Goal: Task Accomplishment & Management: Use online tool/utility

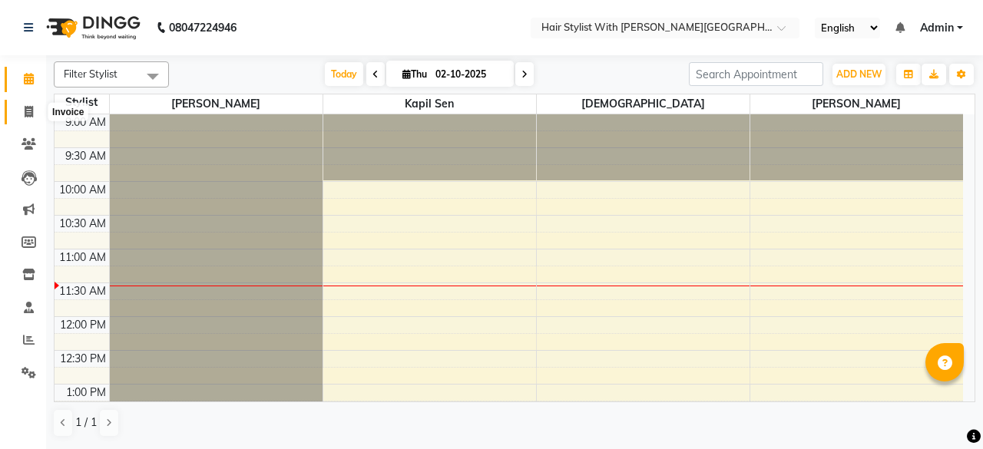
drag, startPoint x: 29, startPoint y: 111, endPoint x: 86, endPoint y: 122, distance: 57.9
click at [29, 111] on icon at bounding box center [29, 112] width 8 height 12
select select "service"
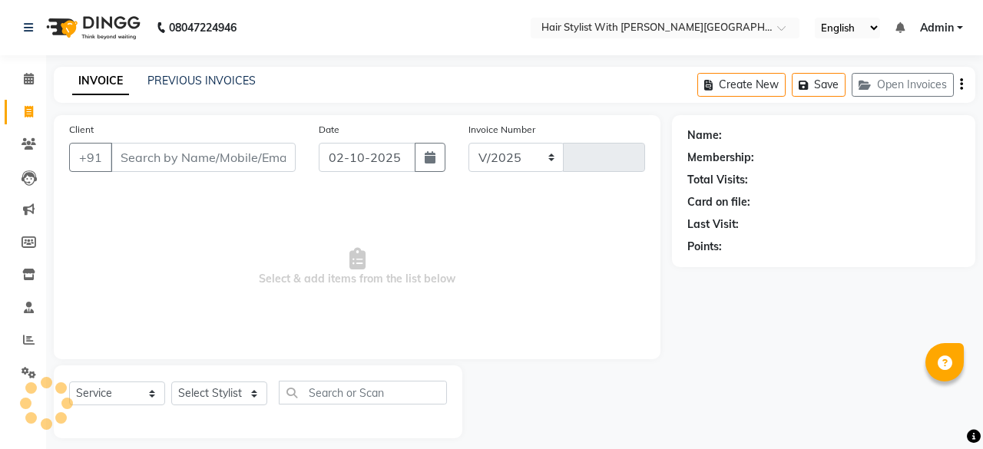
select select "7319"
type input "1103"
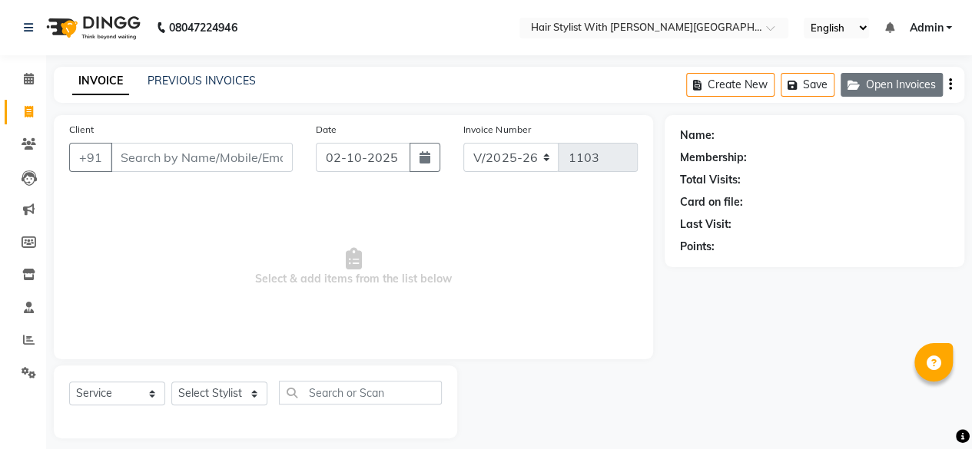
click at [859, 85] on icon "button" at bounding box center [856, 85] width 18 height 11
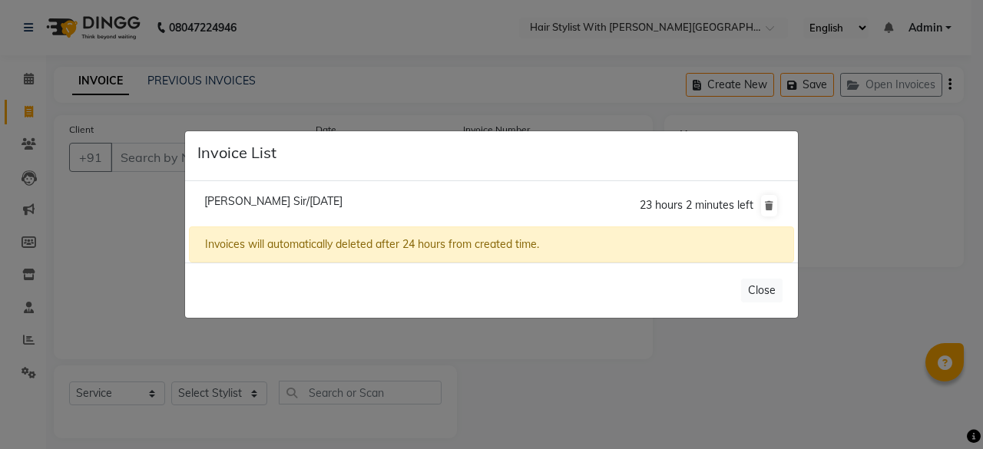
click at [329, 202] on span "[PERSON_NAME] Sir/[DATE]" at bounding box center [273, 201] width 138 height 14
type input "8109188000"
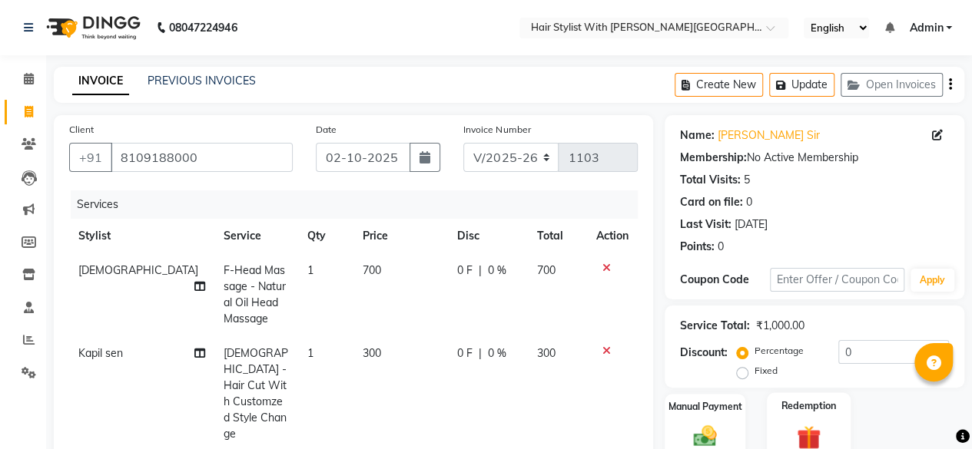
scroll to position [230, 0]
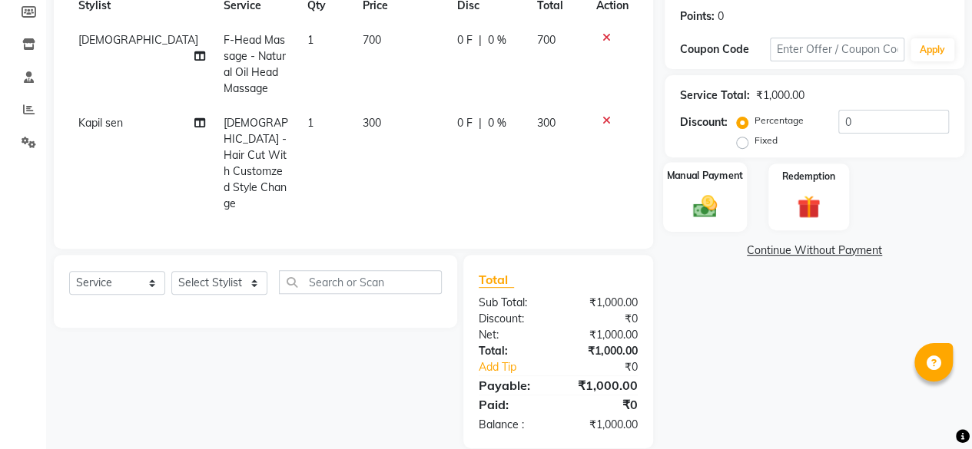
drag, startPoint x: 730, startPoint y: 207, endPoint x: 724, endPoint y: 217, distance: 11.7
click at [731, 207] on div "Manual Payment" at bounding box center [705, 197] width 84 height 70
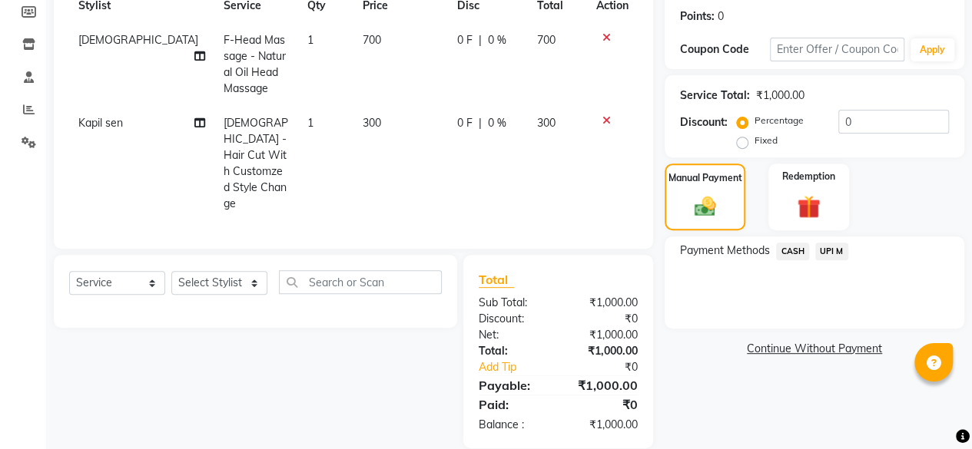
click at [831, 252] on span "UPI M" at bounding box center [831, 252] width 33 height 18
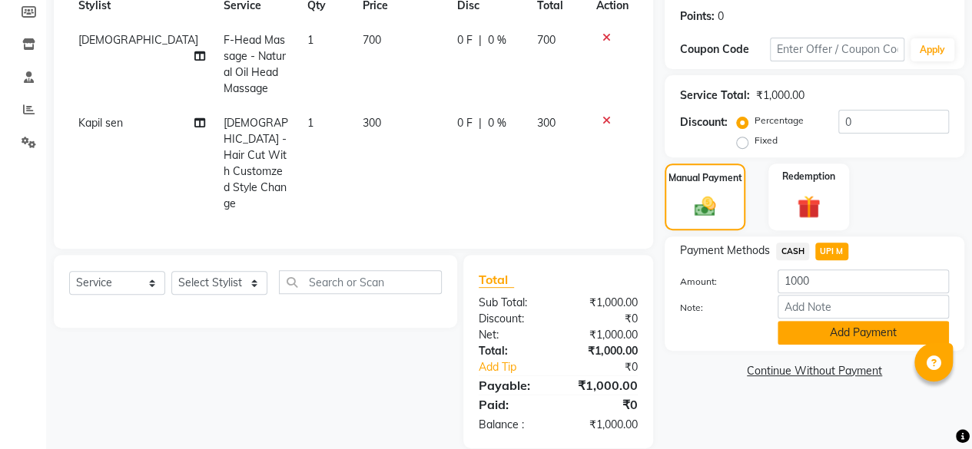
click at [842, 330] on button "Add Payment" at bounding box center [863, 333] width 171 height 24
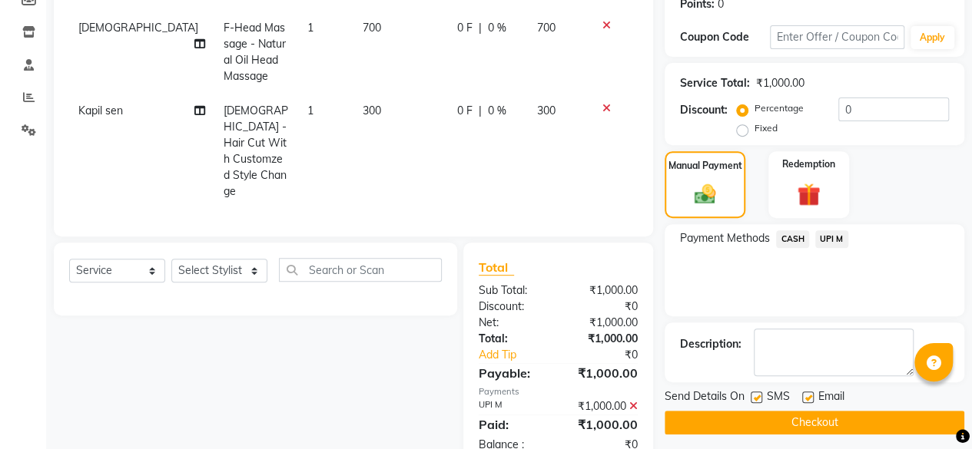
scroll to position [263, 0]
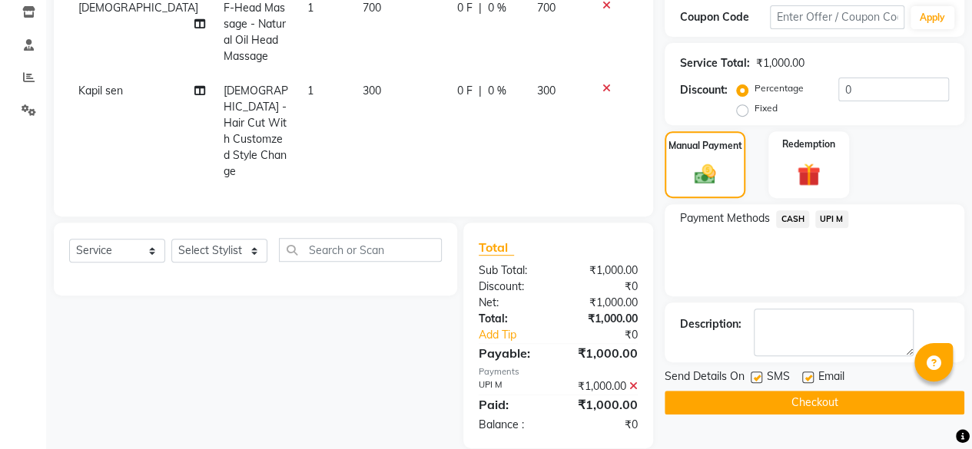
click at [862, 402] on button "Checkout" at bounding box center [815, 403] width 300 height 24
